Goal: Task Accomplishment & Management: Use online tool/utility

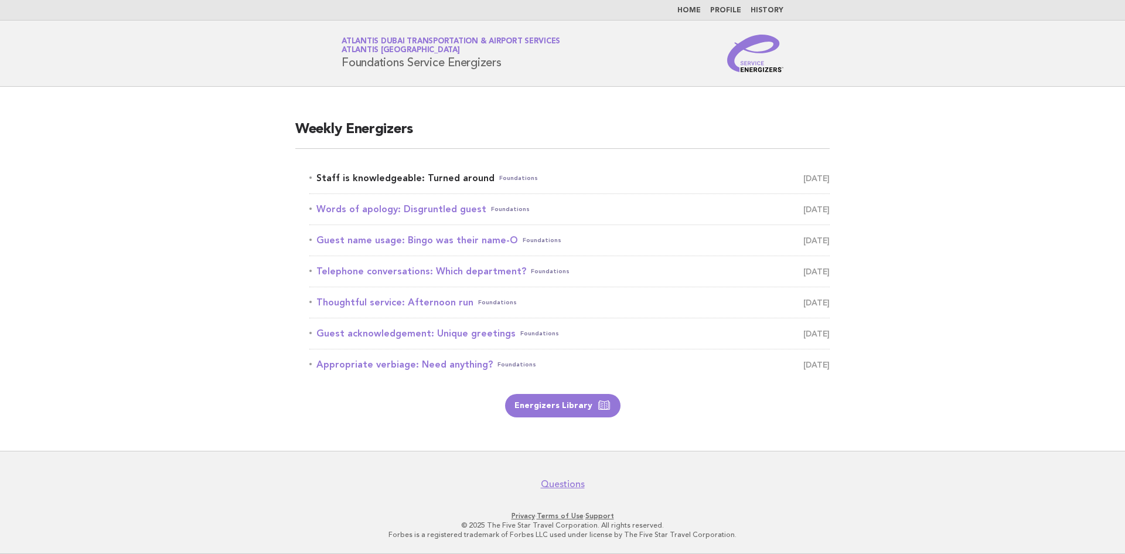
click at [372, 180] on link "Staff is knowledgeable: Turned around Foundations [DATE]" at bounding box center [569, 178] width 520 height 16
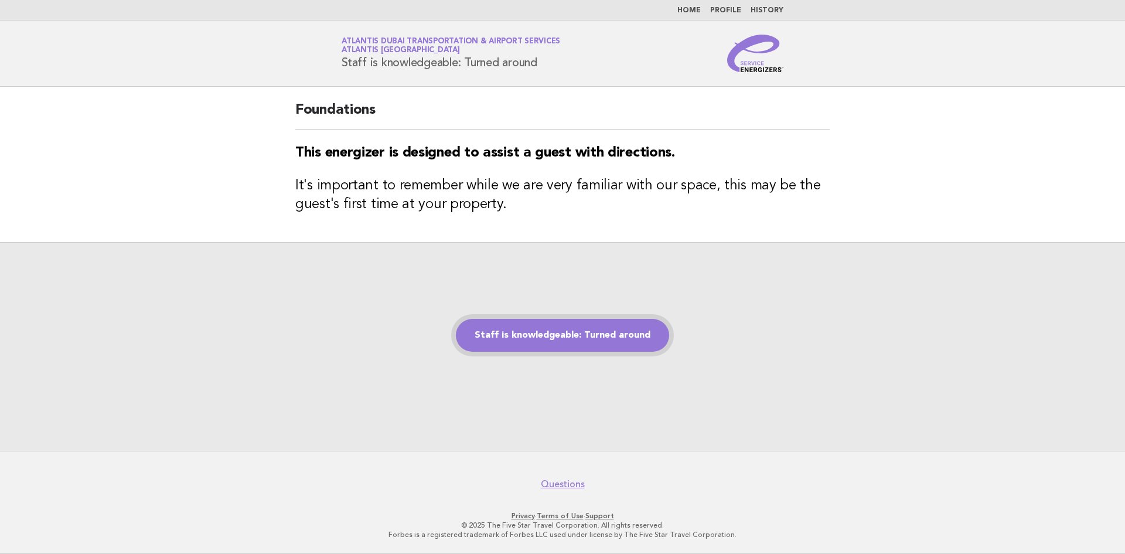
click at [520, 333] on link "Staff is knowledgeable: Turned around" at bounding box center [562, 335] width 213 height 33
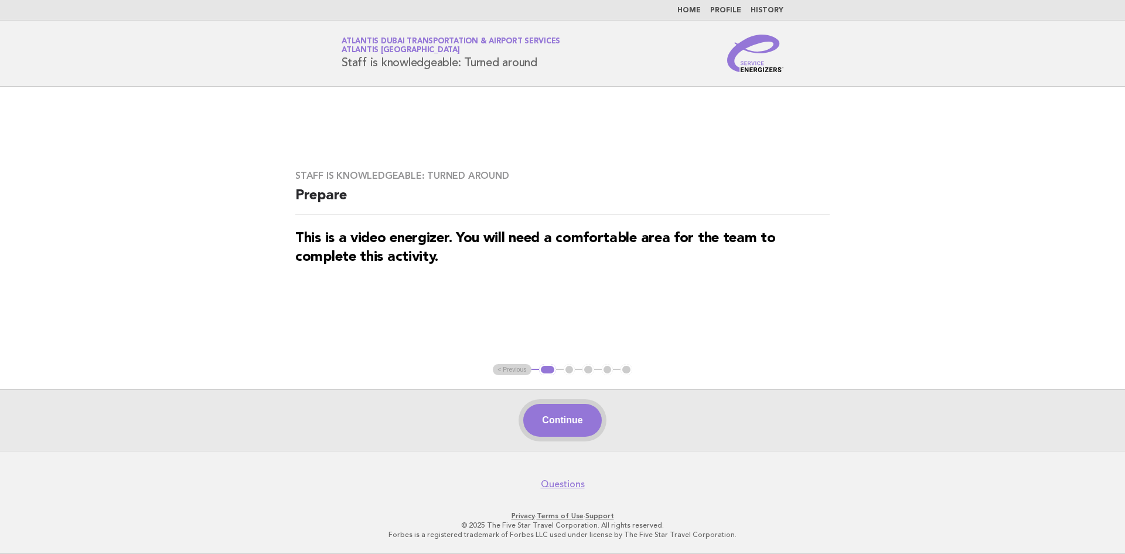
click at [567, 423] on button "Continue" at bounding box center [562, 420] width 78 height 33
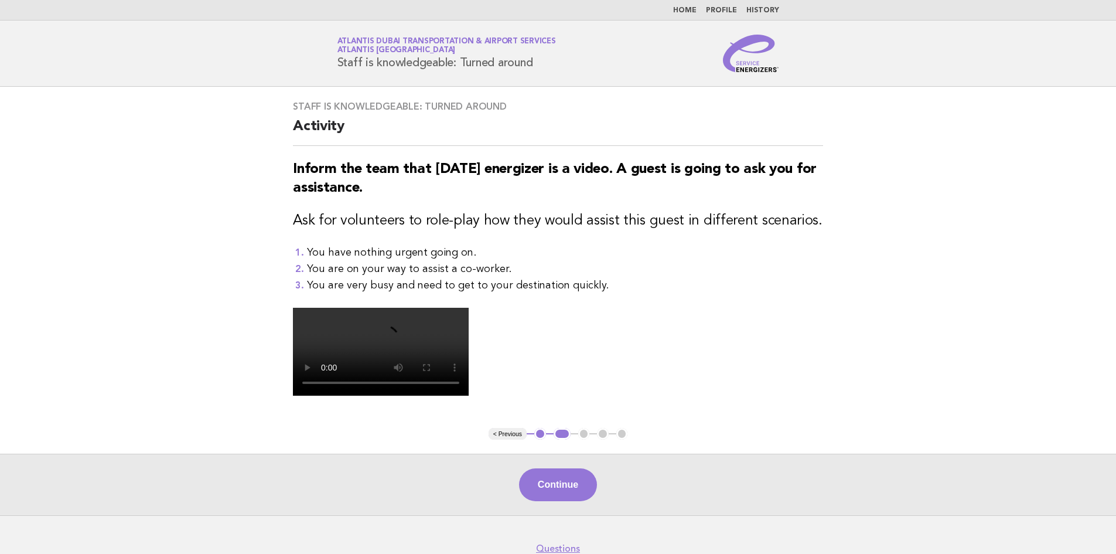
scroll to position [117, 0]
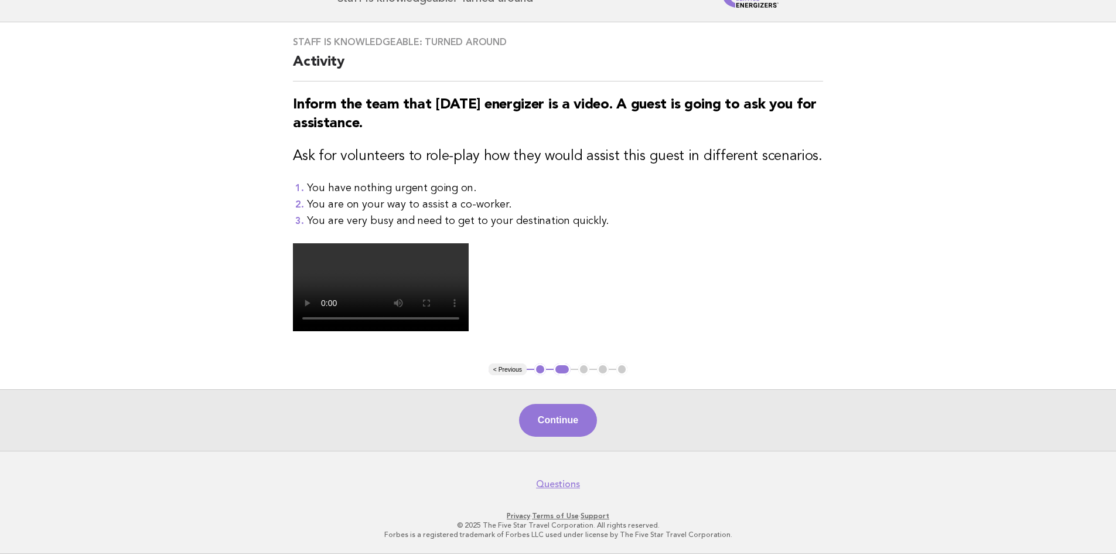
drag, startPoint x: 582, startPoint y: 476, endPoint x: 584, endPoint y: 469, distance: 7.1
click at [582, 436] on button "Continue" at bounding box center [558, 420] width 78 height 33
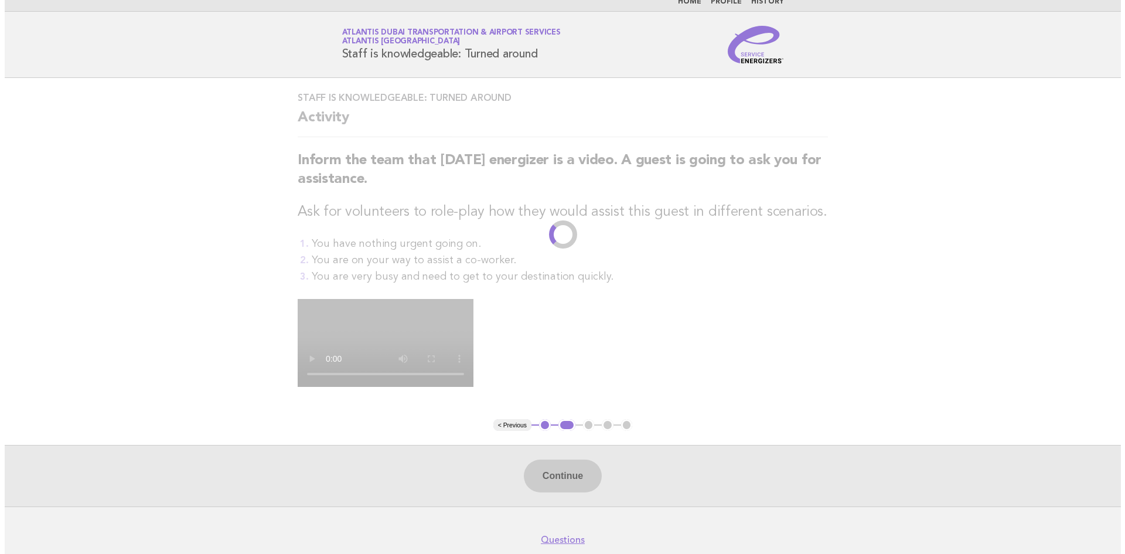
scroll to position [0, 0]
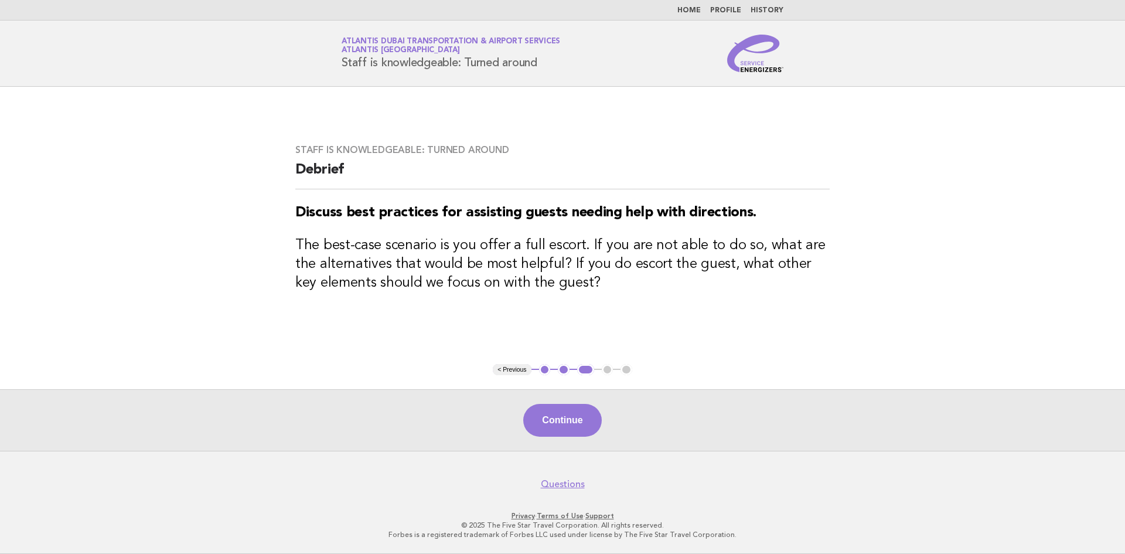
click at [544, 439] on div "Continue" at bounding box center [562, 420] width 1125 height 62
click at [562, 432] on button "Continue" at bounding box center [562, 420] width 78 height 33
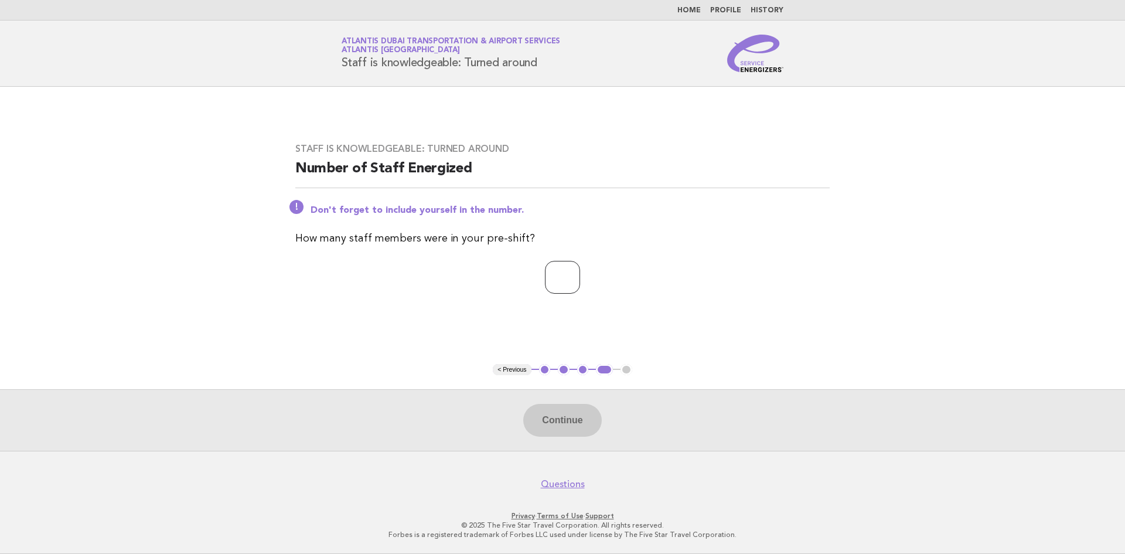
click at [545, 278] on input "number" at bounding box center [562, 277] width 35 height 33
type input "*"
click at [558, 412] on button "Continue" at bounding box center [562, 420] width 78 height 33
